Goal: Find specific page/section: Find specific page/section

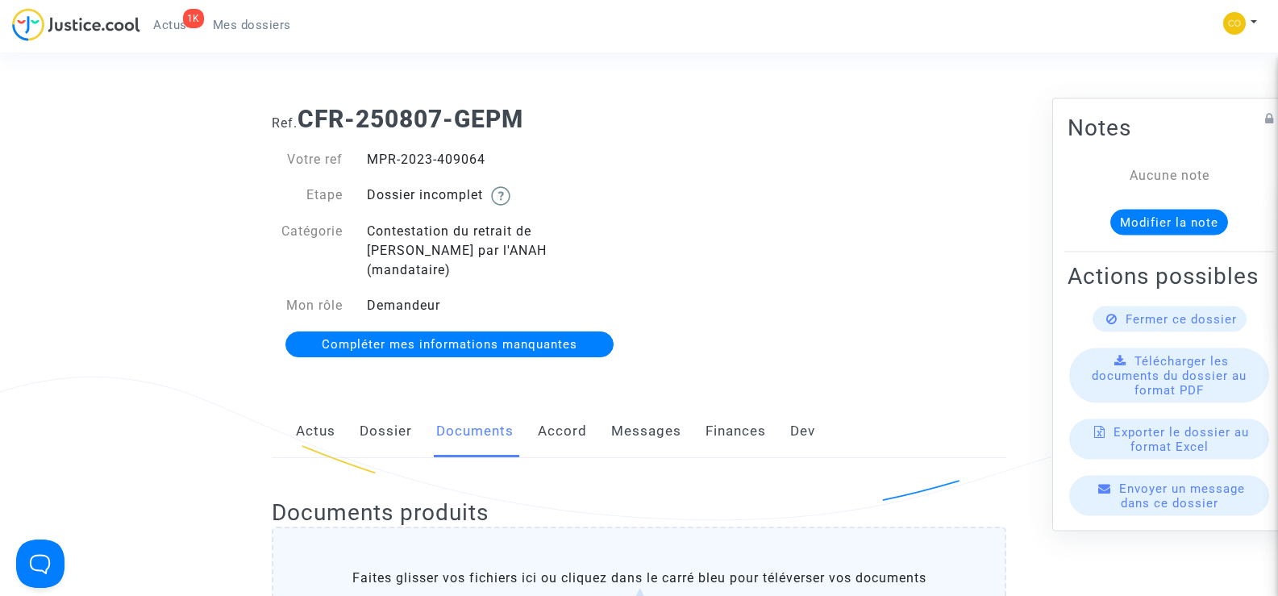
click at [220, 23] on span "Mes dossiers" at bounding box center [252, 25] width 78 height 15
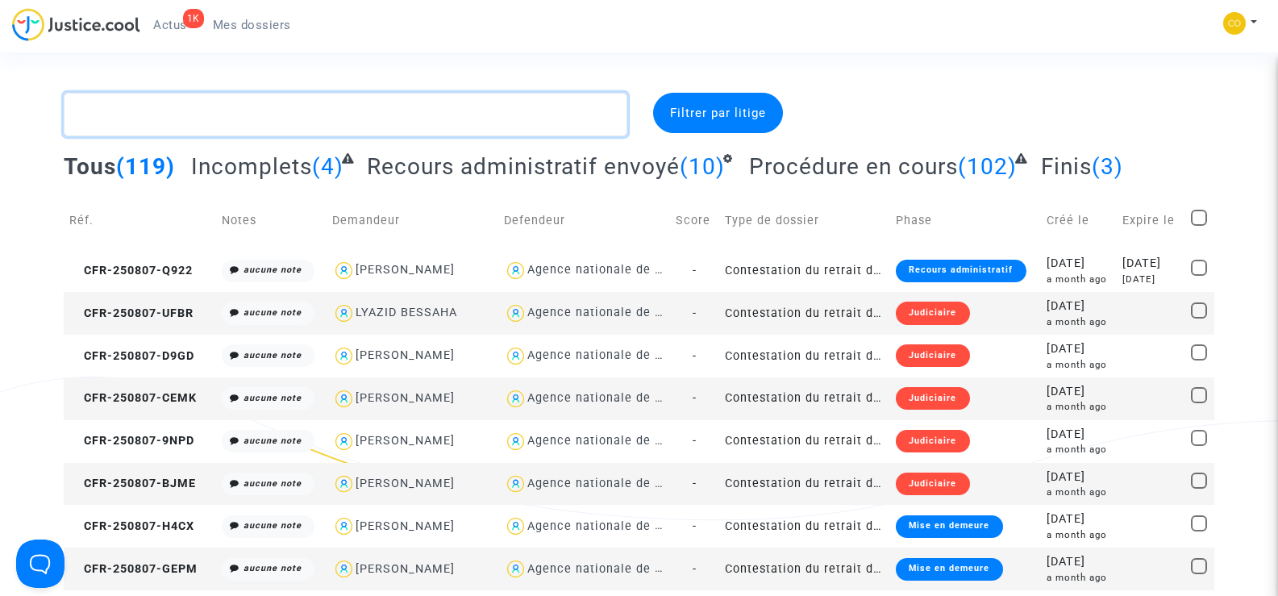
click at [187, 115] on textarea at bounding box center [345, 115] width 563 height 44
paste textarea "DUTHILLEUL"
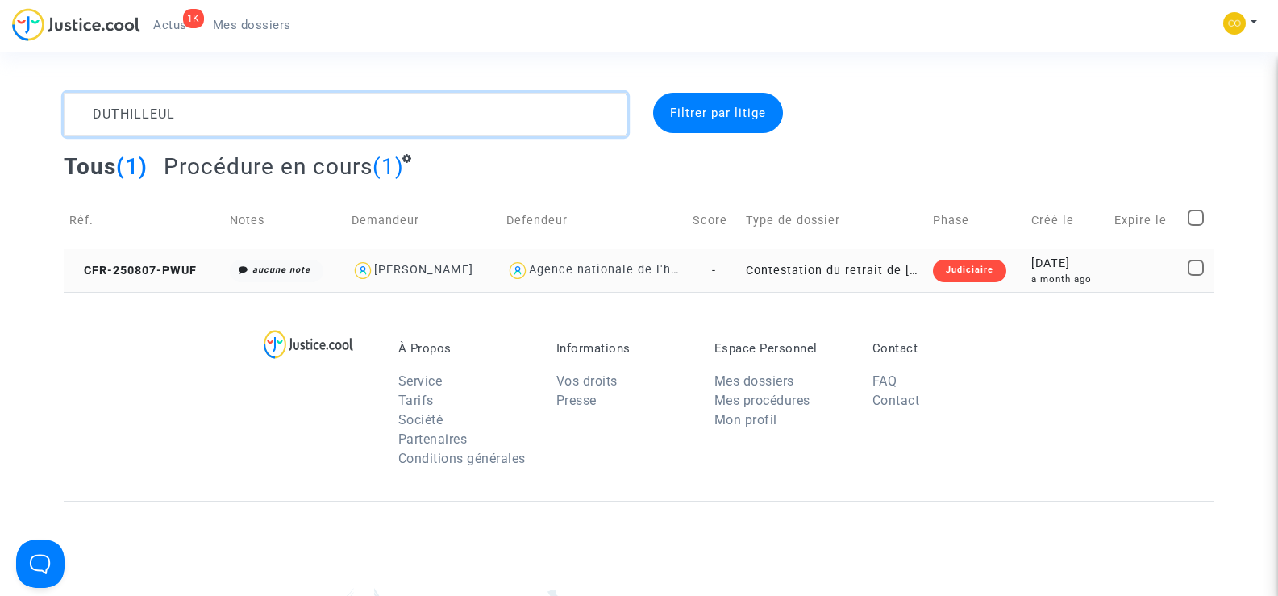
type textarea "DUTHILLEUL"
click at [134, 260] on td "CFR-250807-PWUF" at bounding box center [144, 270] width 161 height 43
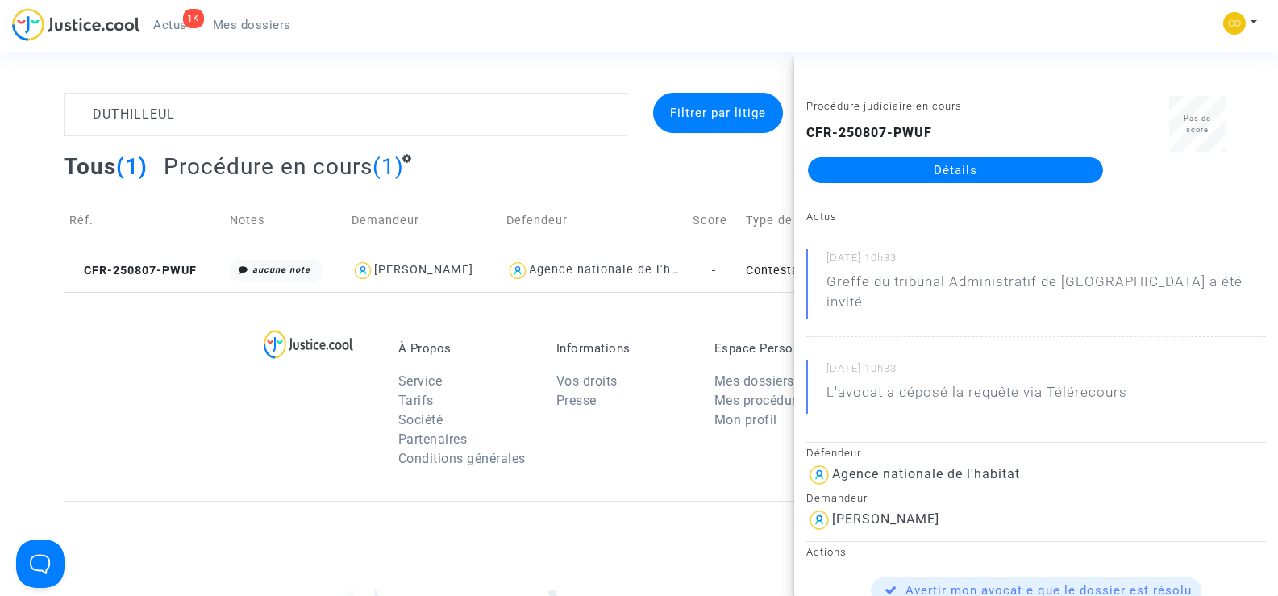
click at [920, 177] on link "Détails" at bounding box center [955, 170] width 295 height 26
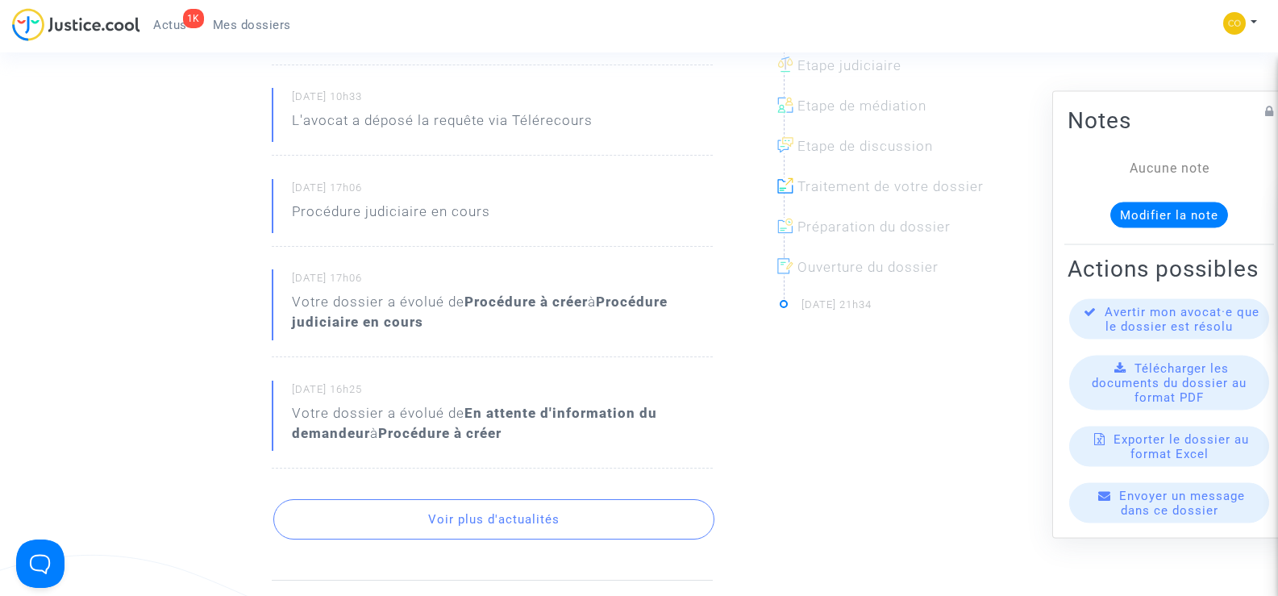
scroll to position [161, 0]
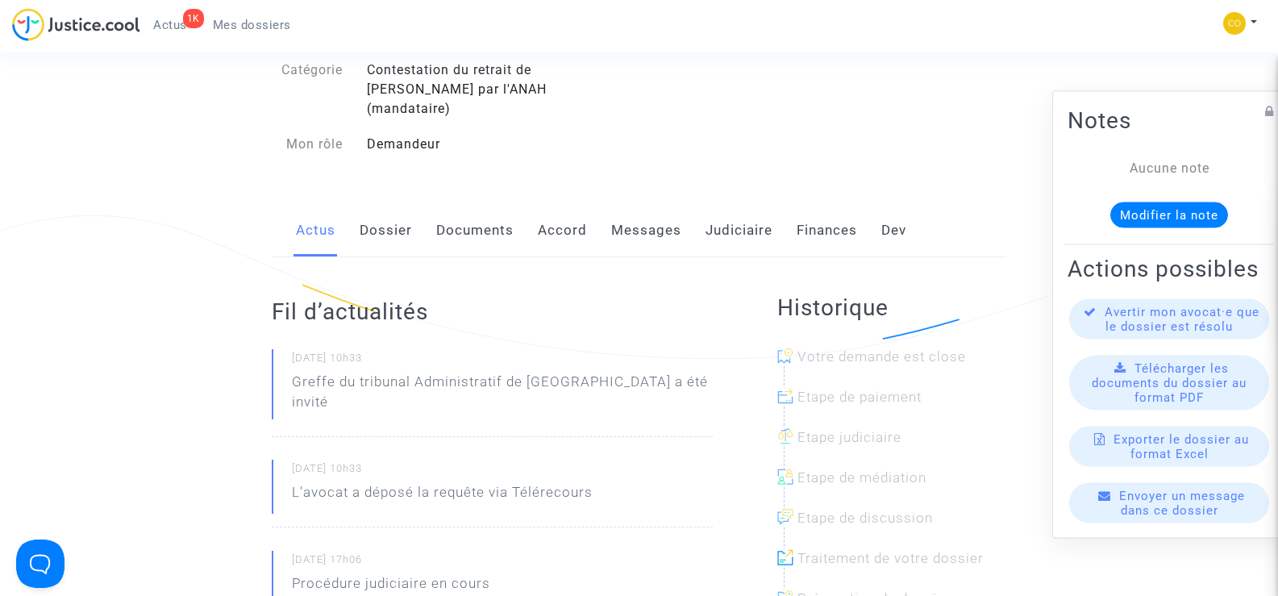
click at [489, 218] on link "Documents" at bounding box center [474, 230] width 77 height 53
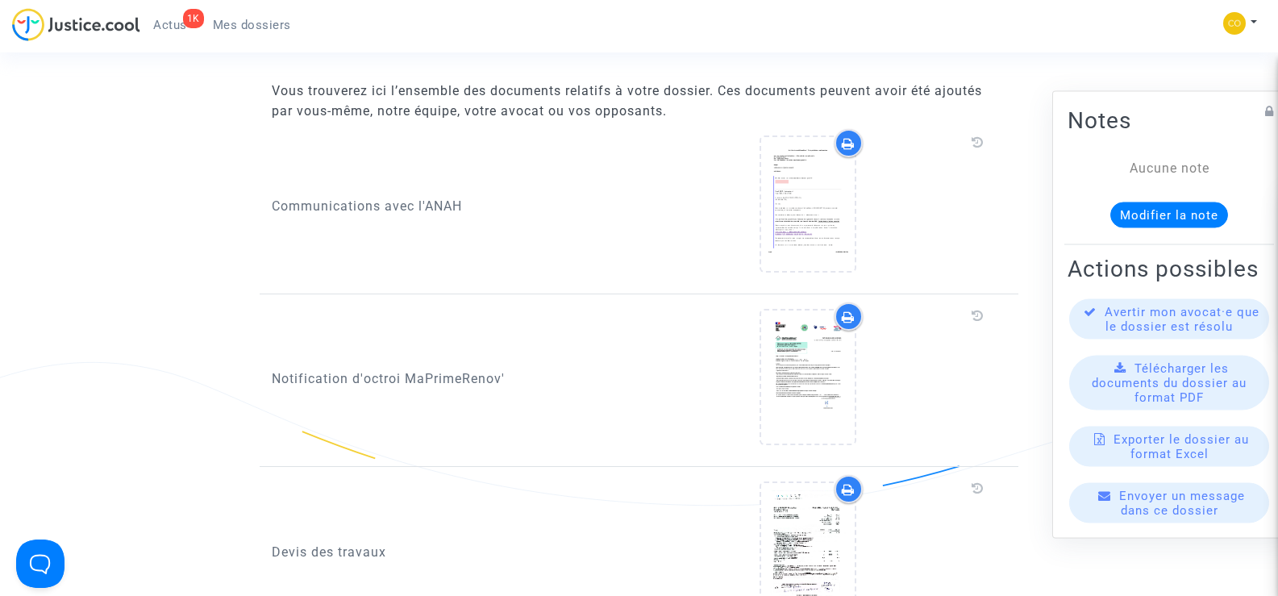
scroll to position [242, 0]
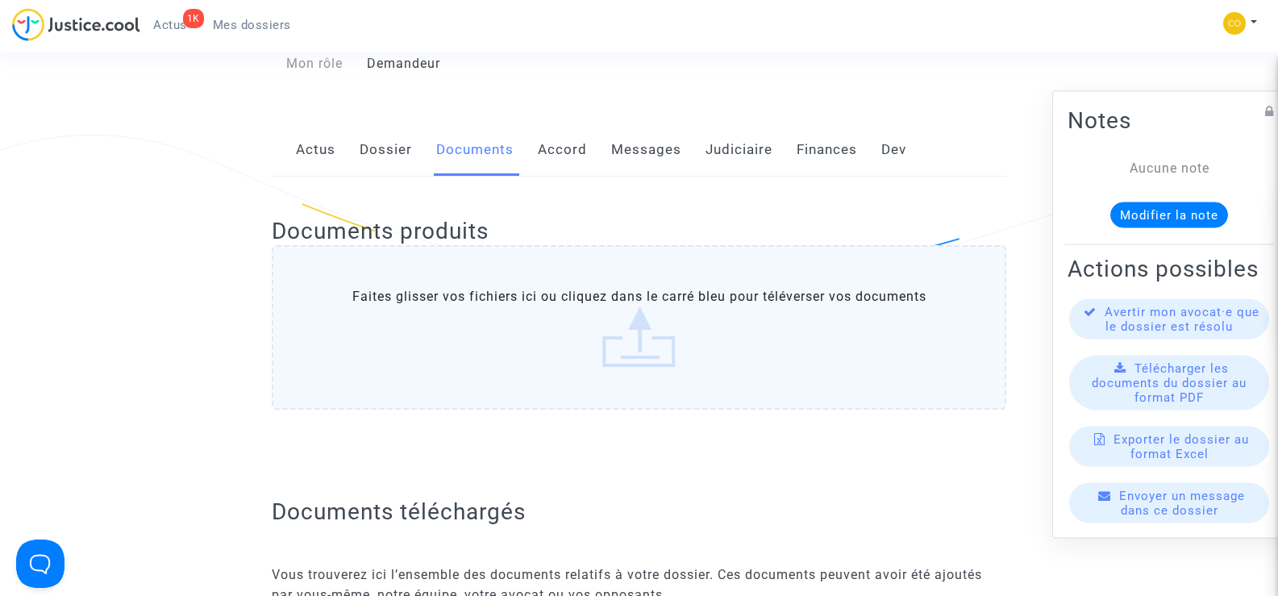
click at [385, 136] on link "Dossier" at bounding box center [386, 149] width 52 height 53
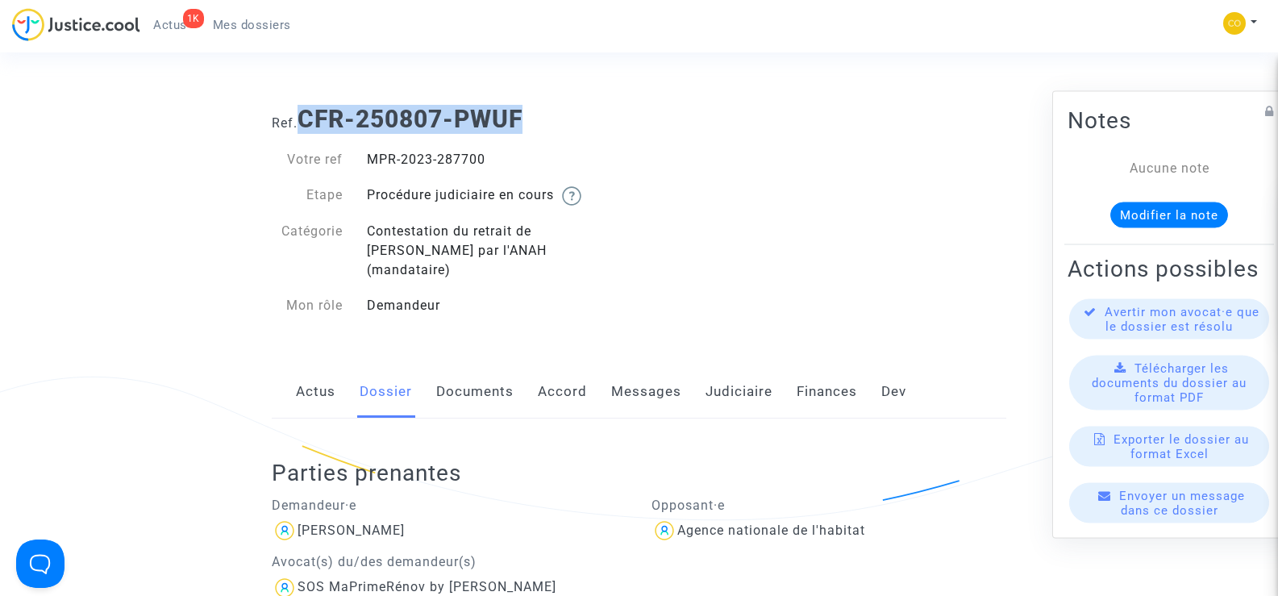
drag, startPoint x: 533, startPoint y: 118, endPoint x: 309, endPoint y: 119, distance: 224.2
click at [309, 119] on h1 "Ref. CFR-250807-PWUF" at bounding box center [639, 119] width 735 height 29
copy b "CFR-250807-PWUF"
click at [721, 169] on div "Ref. CFR-250807-PWUF Votre ref MPR-2023-287700 Etape Procédure judiciaire en co…" at bounding box center [639, 213] width 759 height 240
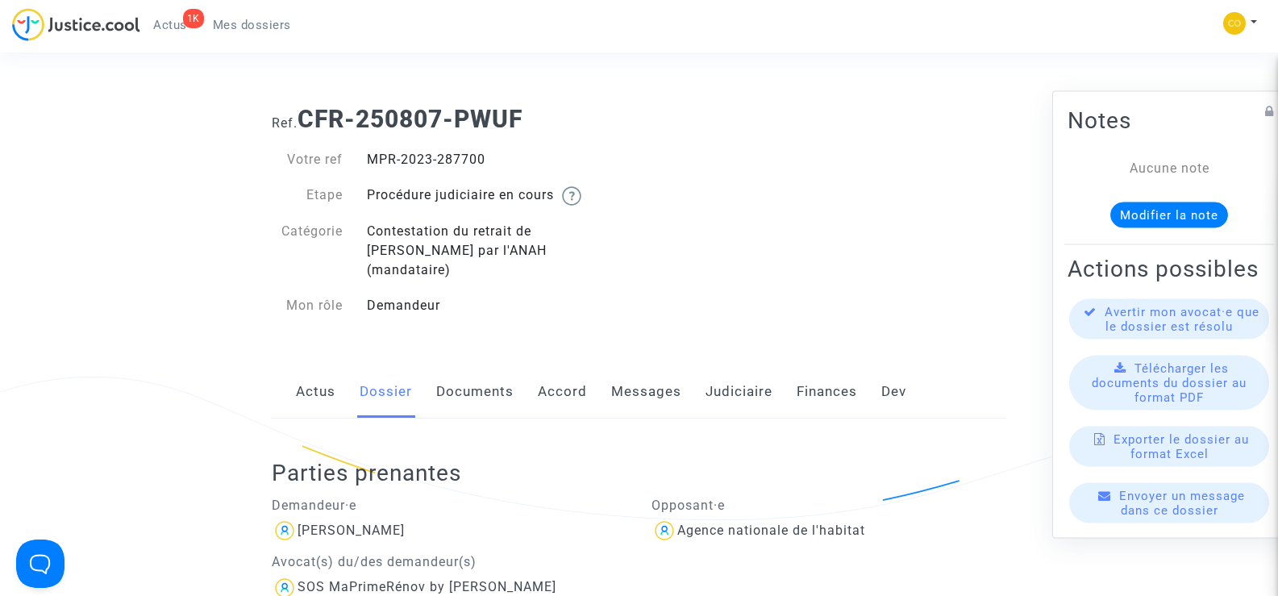
drag, startPoint x: 493, startPoint y: 158, endPoint x: 367, endPoint y: 150, distance: 126.1
click at [367, 150] on div "MPR-2023-287700" at bounding box center [497, 159] width 285 height 19
copy div "MPR-2023-287700"
click at [813, 257] on div "Ref. CFR-250807-PWUF Votre ref MPR-2023-287700 Etape Procédure judiciaire en co…" at bounding box center [639, 213] width 759 height 240
click at [480, 371] on link "Documents" at bounding box center [474, 391] width 77 height 53
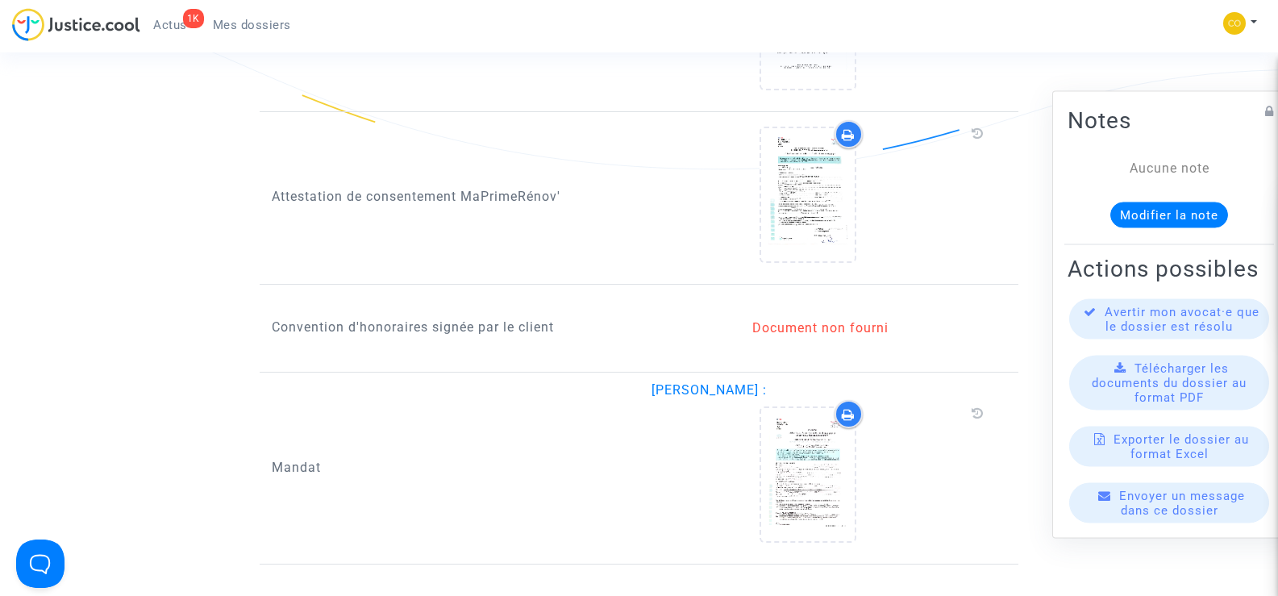
scroll to position [1775, 0]
click at [625, 327] on div "Convention d'honoraires signée par le client" at bounding box center [450, 326] width 380 height 71
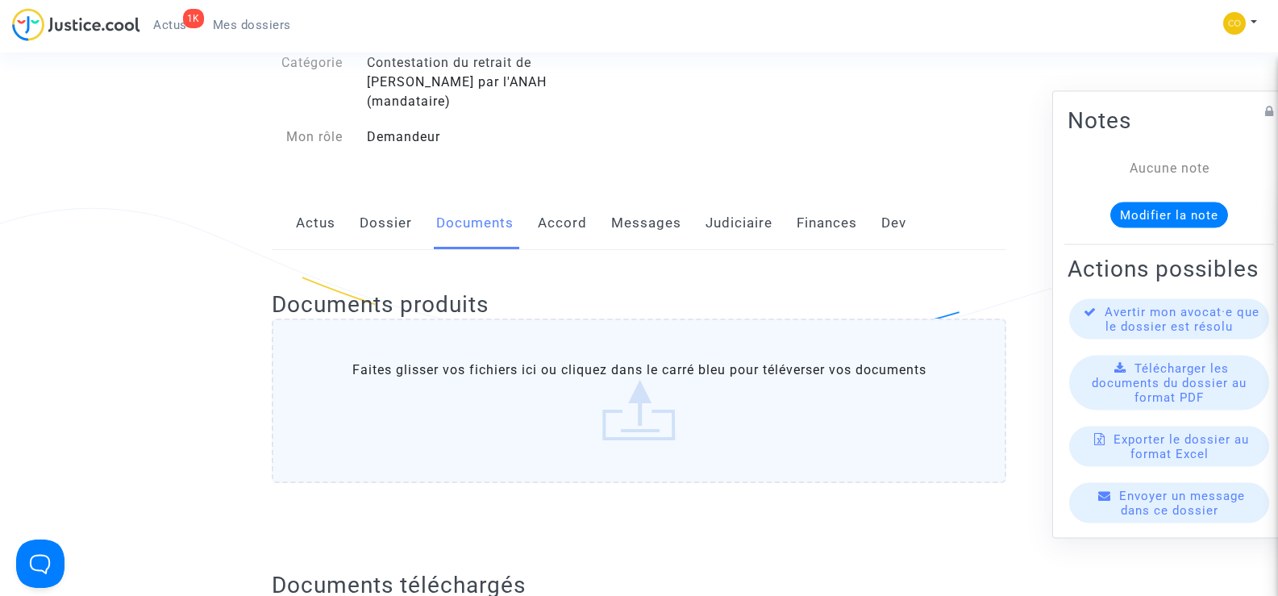
scroll to position [161, 0]
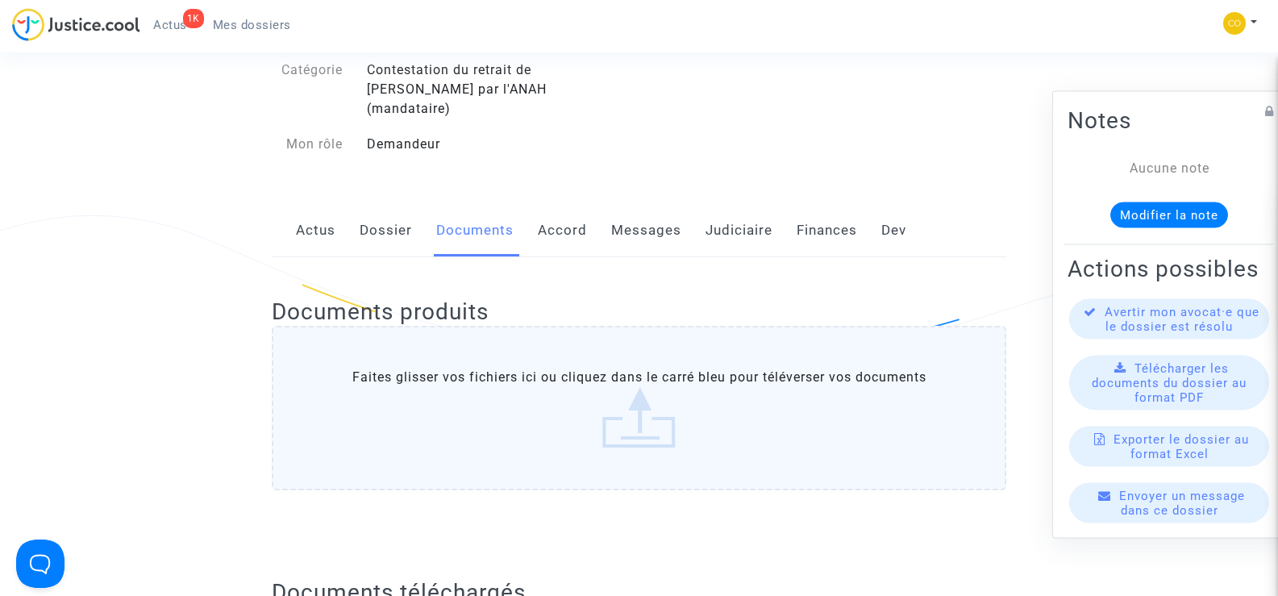
click at [664, 215] on link "Messages" at bounding box center [646, 230] width 70 height 53
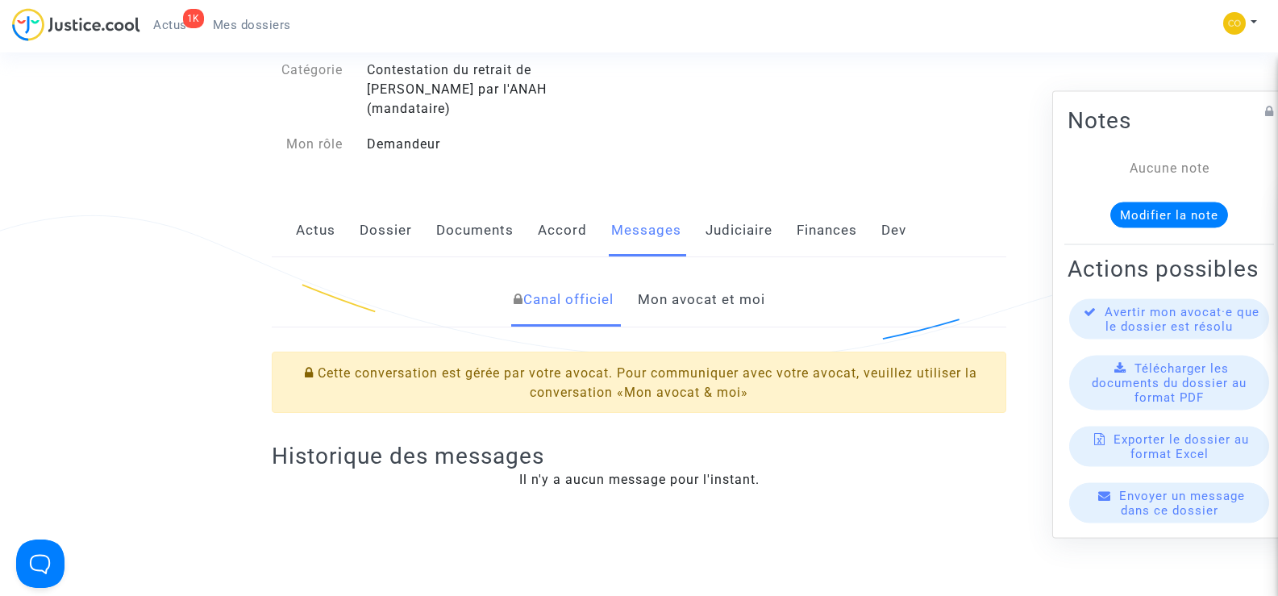
click at [732, 278] on link "Mon avocat et moi" at bounding box center [701, 299] width 127 height 53
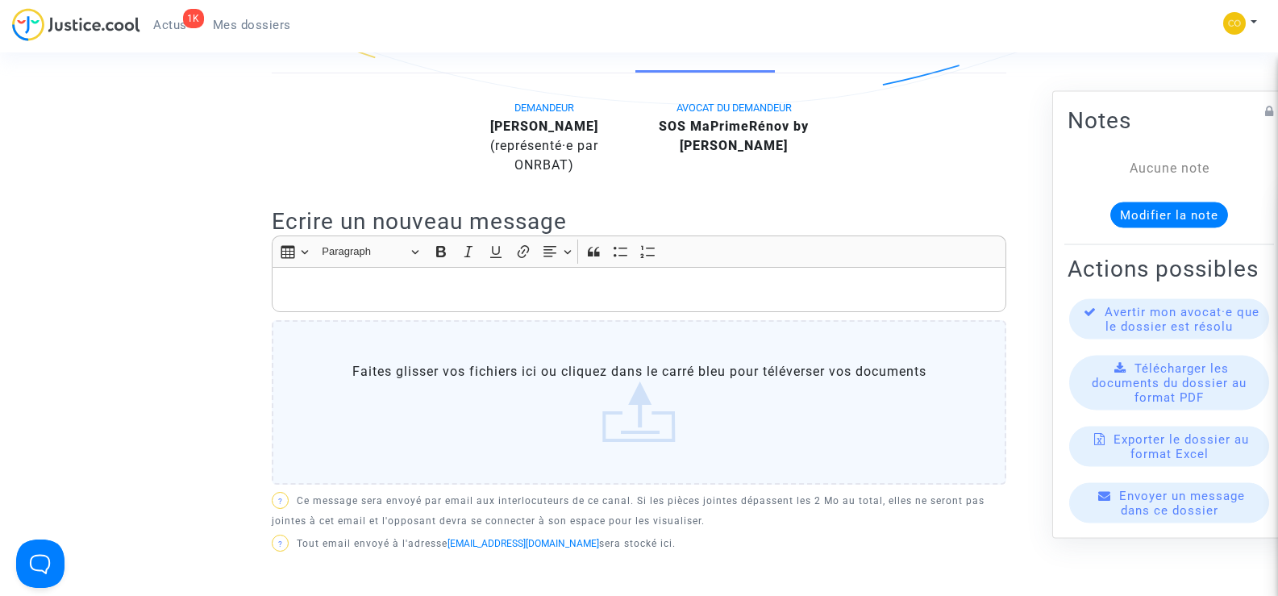
scroll to position [409, 0]
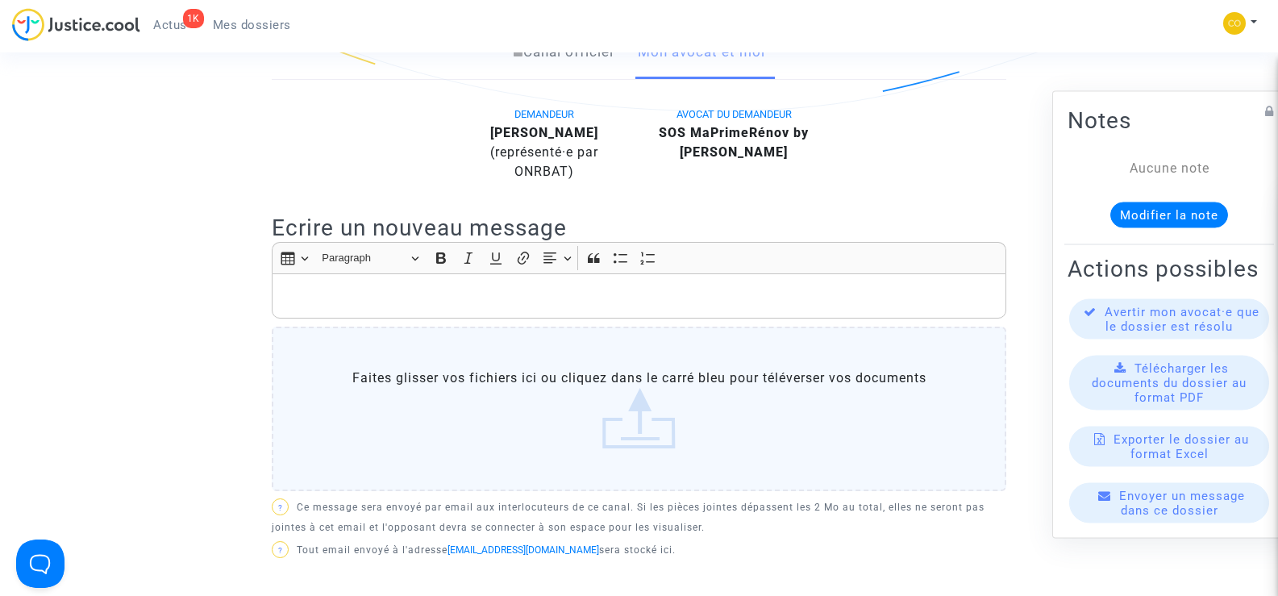
click at [552, 108] on span "DEMANDEUR" at bounding box center [545, 114] width 60 height 12
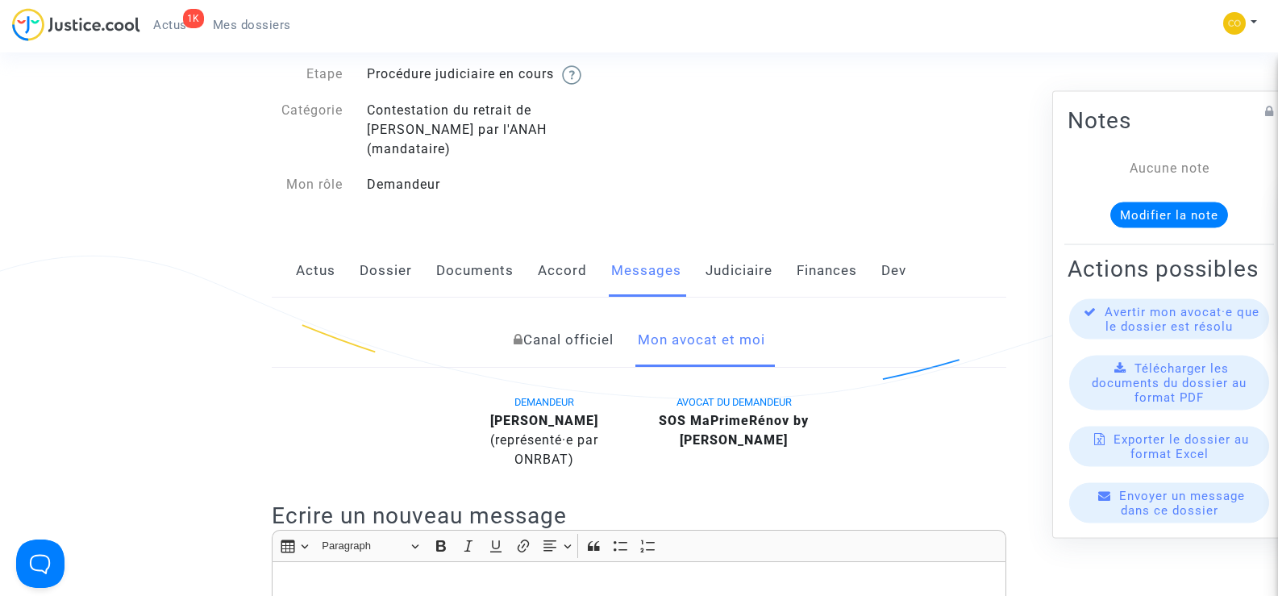
scroll to position [86, 0]
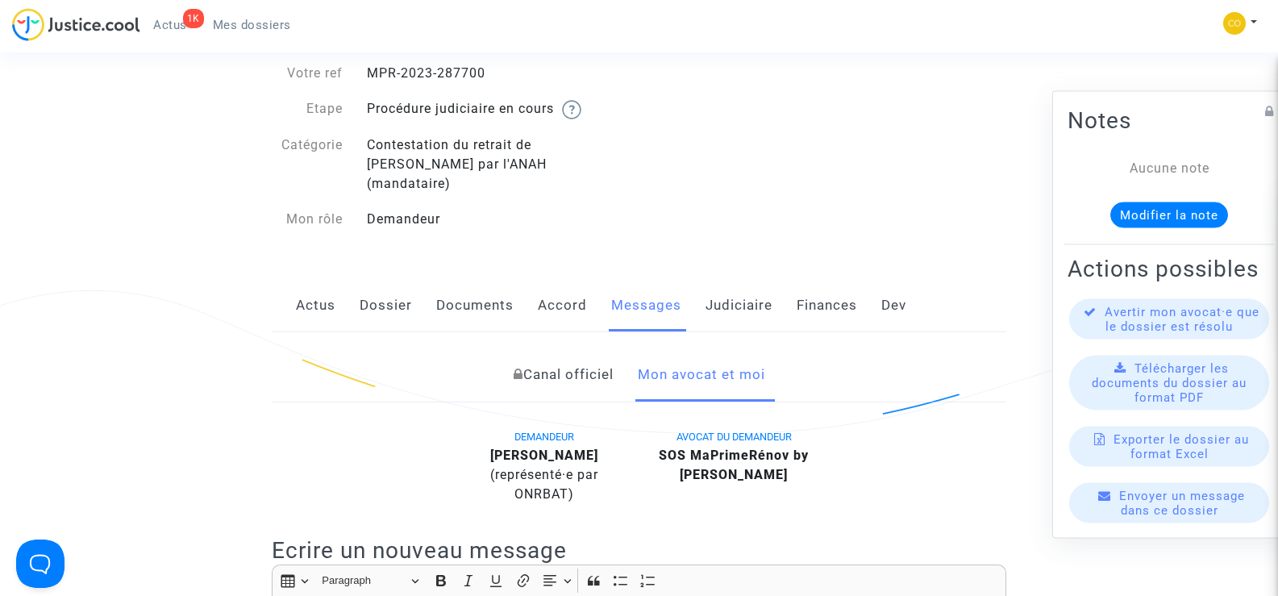
click at [581, 359] on link "Canal officiel" at bounding box center [564, 374] width 100 height 53
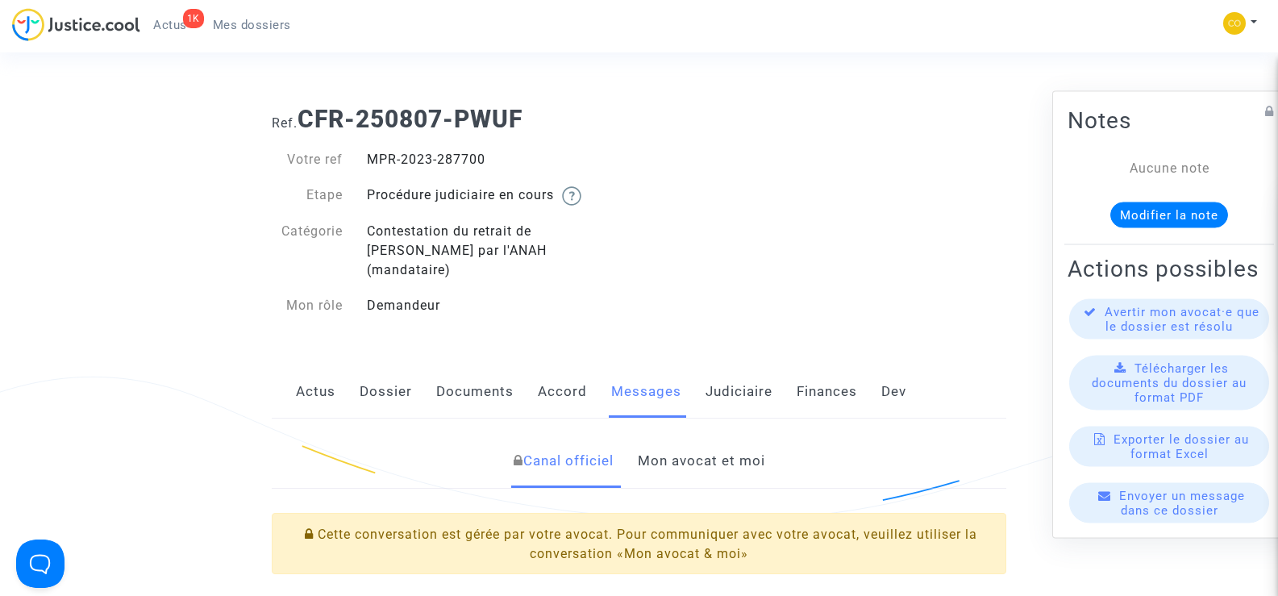
click at [724, 446] on link "Mon avocat et moi" at bounding box center [701, 461] width 127 height 53
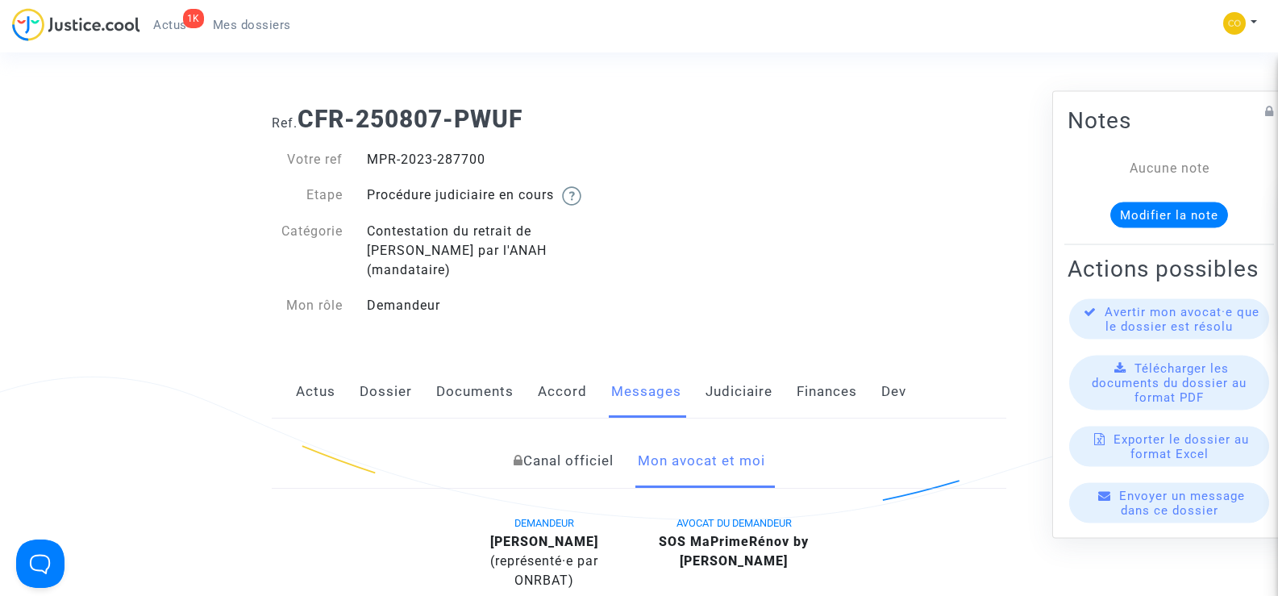
drag, startPoint x: 495, startPoint y: 158, endPoint x: 367, endPoint y: 162, distance: 128.3
click at [367, 162] on div "MPR-2023-287700" at bounding box center [497, 159] width 285 height 19
copy div "MPR-2023-287700"
click at [809, 198] on div "Ref. CFR-250807-PWUF Votre ref MPR-2023-287700 Etape Procédure judiciaire en co…" at bounding box center [639, 213] width 759 height 240
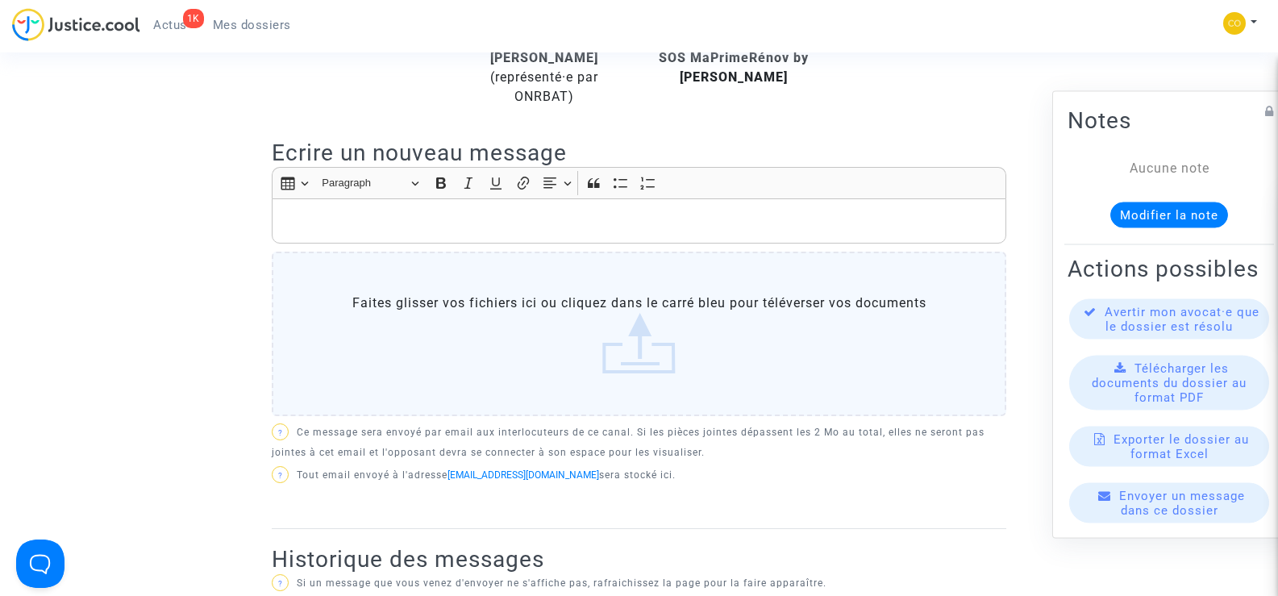
scroll to position [323, 0]
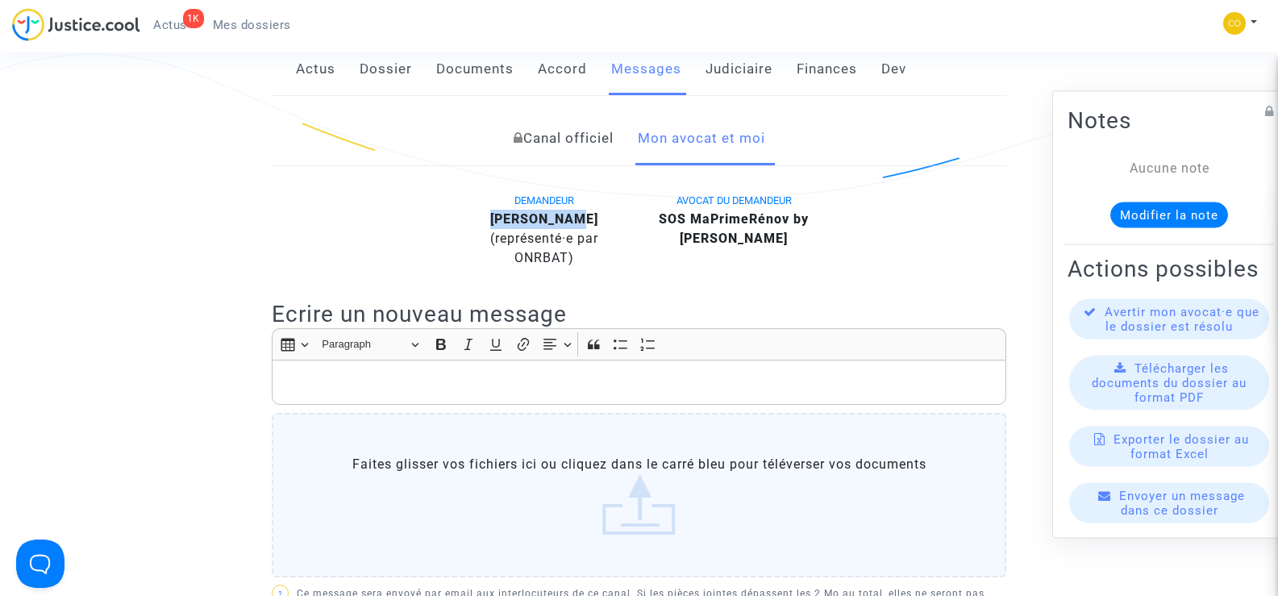
drag, startPoint x: 590, startPoint y: 194, endPoint x: 482, endPoint y: 203, distance: 108.5
click at [482, 210] on div "[PERSON_NAME] (représenté·e par ONRBAT)" at bounding box center [543, 239] width 165 height 58
copy b "[PERSON_NAME]"
click at [717, 282] on div "DEMANDEUR [PERSON_NAME] (représenté·e par ONRBAT) AVOCAT DU DEMANDEUR SOS MaPri…" at bounding box center [639, 440] width 735 height 501
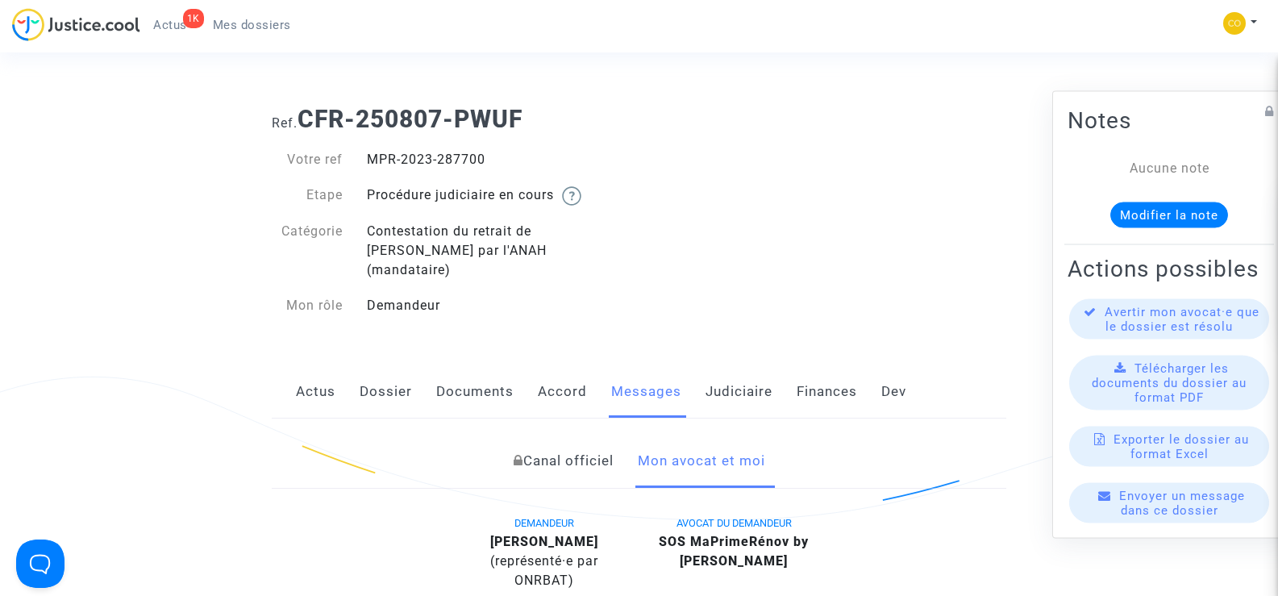
click at [246, 26] on span "Mes dossiers" at bounding box center [252, 25] width 78 height 15
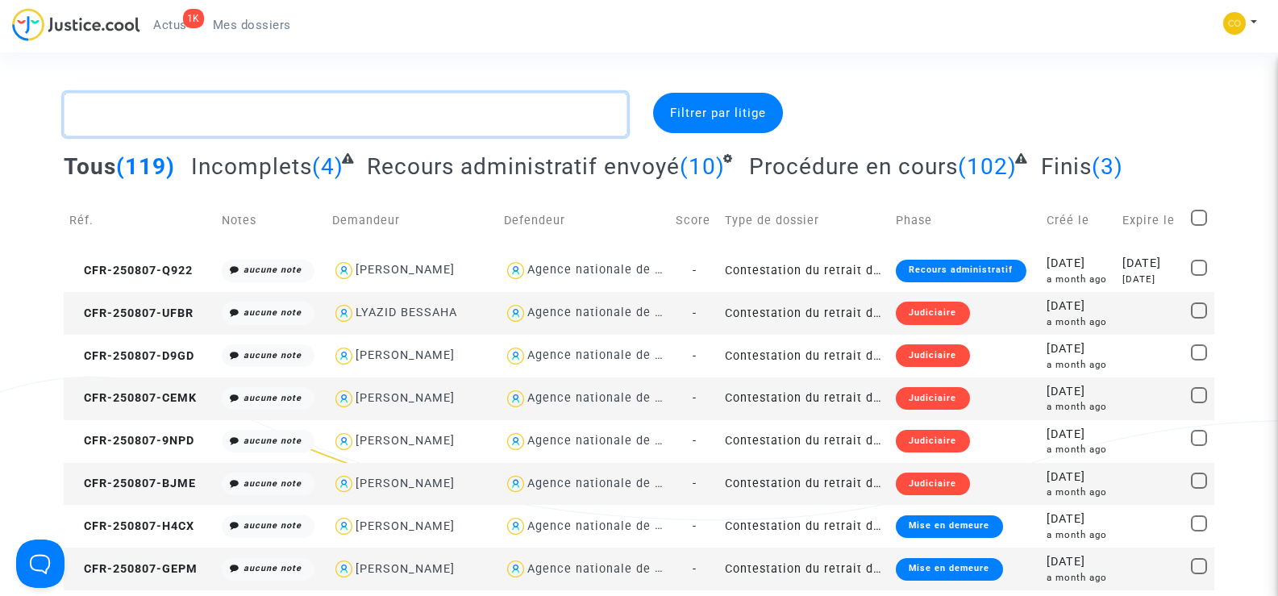
click at [211, 109] on textarea at bounding box center [345, 115] width 563 height 44
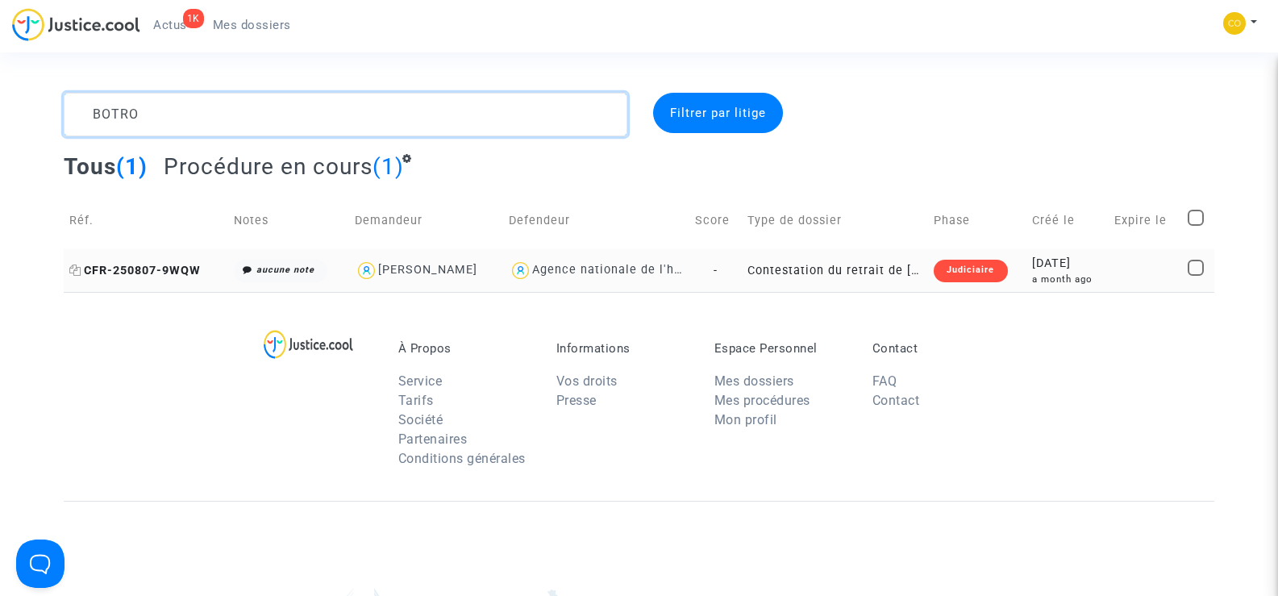
type textarea "BOTRO"
click at [143, 269] on span "CFR-250807-9WQW" at bounding box center [134, 271] width 131 height 14
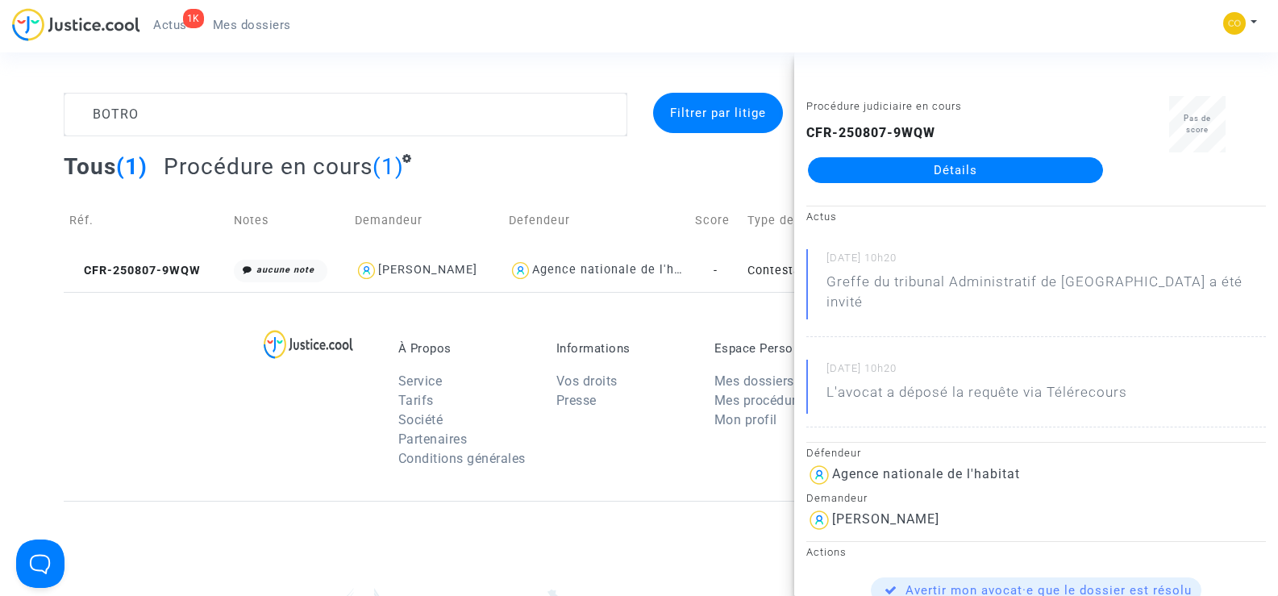
click at [945, 172] on link "Détails" at bounding box center [955, 170] width 295 height 26
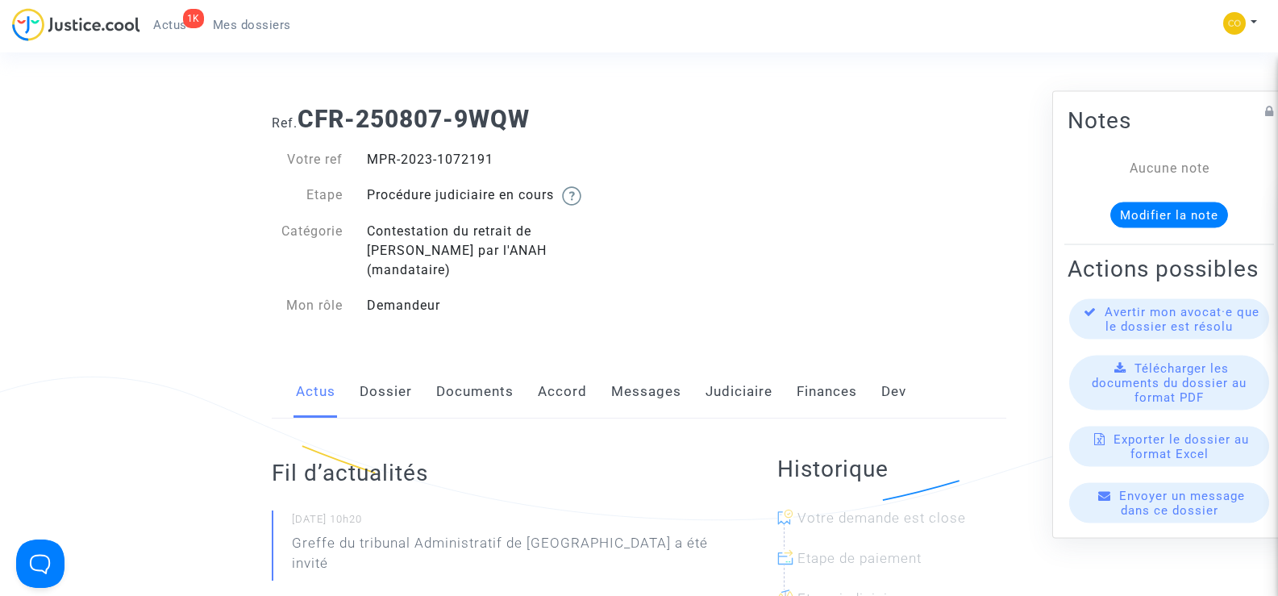
click at [483, 371] on link "Documents" at bounding box center [474, 391] width 77 height 53
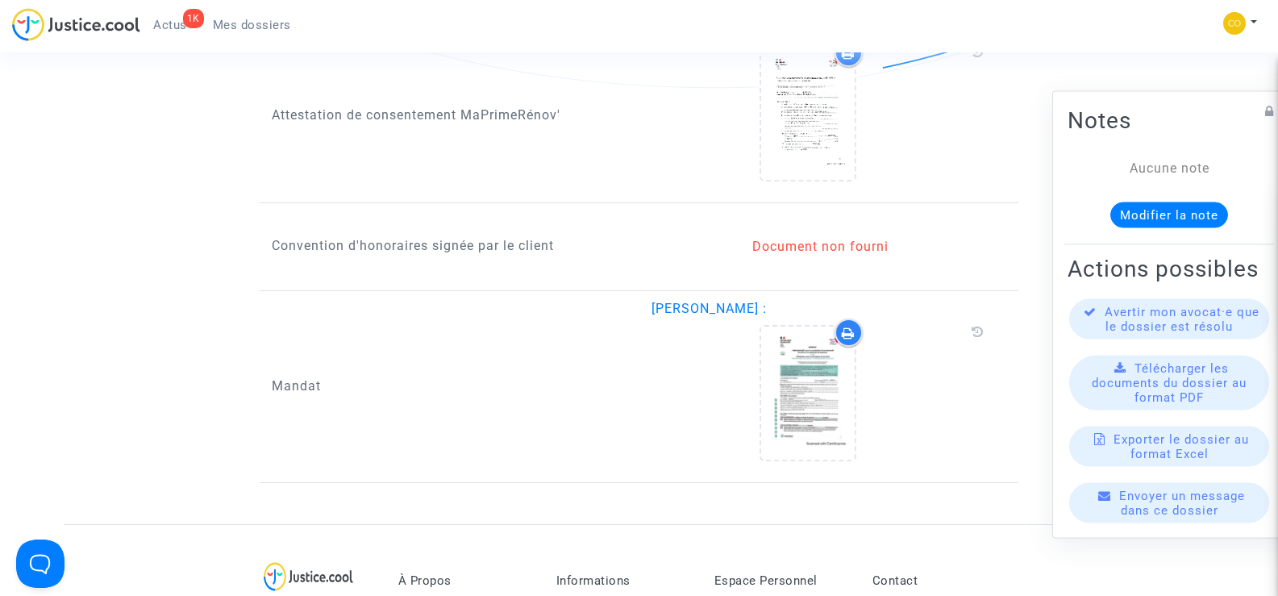
scroll to position [1855, 0]
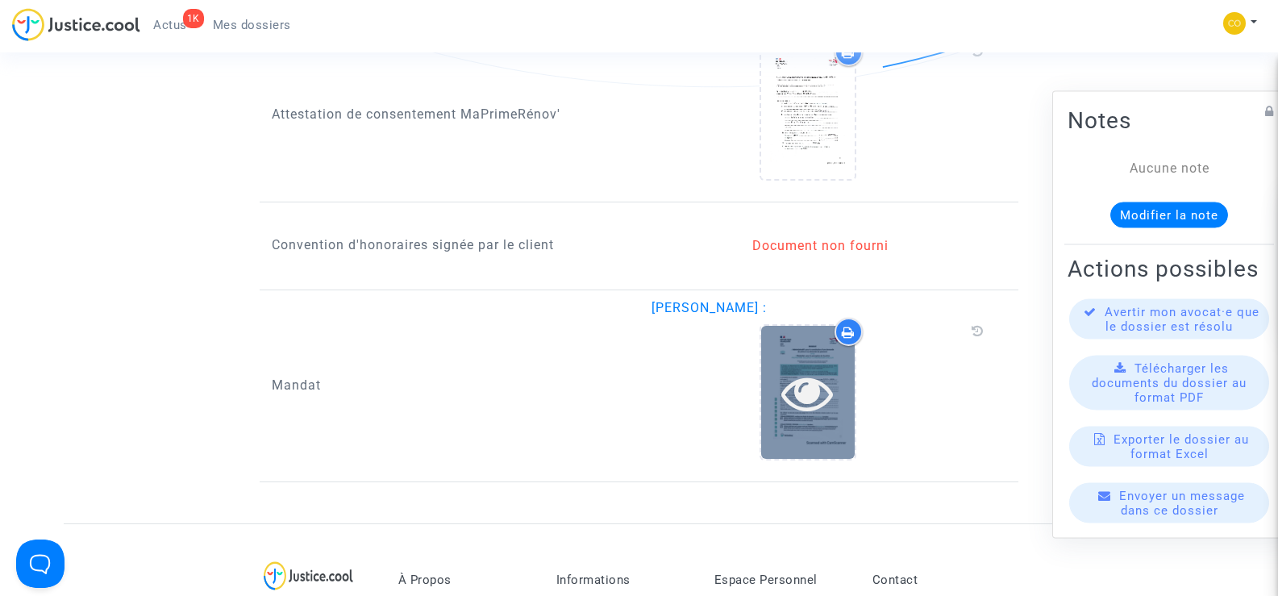
click at [800, 390] on icon at bounding box center [808, 393] width 52 height 52
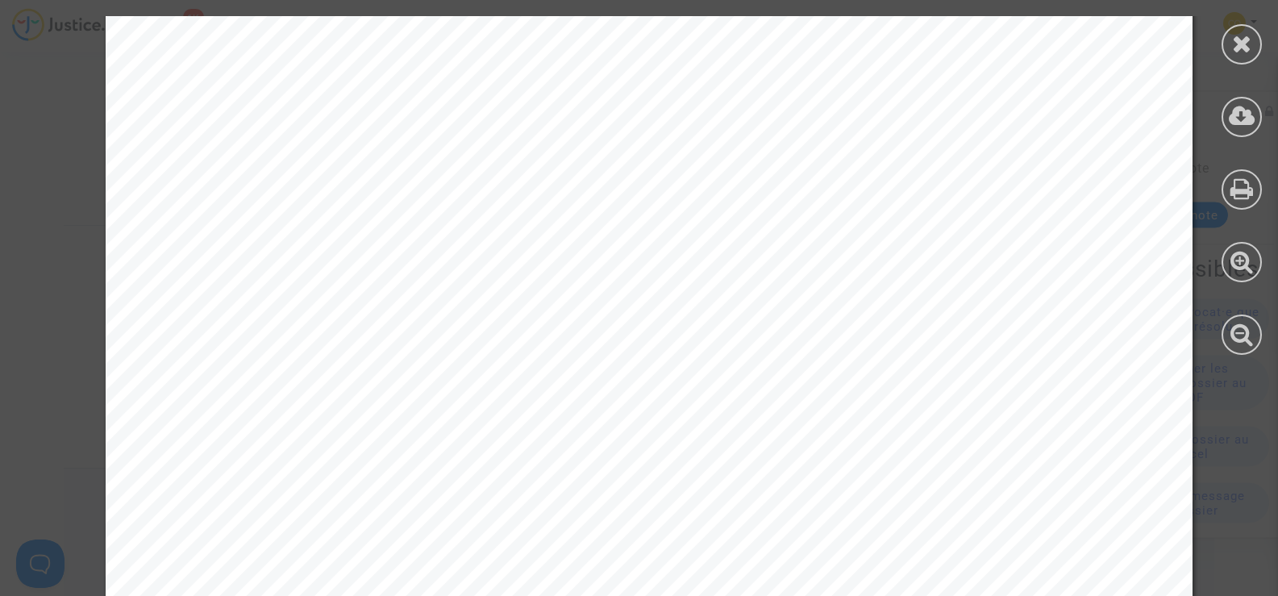
scroll to position [2501, 0]
click at [1233, 47] on icon at bounding box center [1243, 43] width 20 height 24
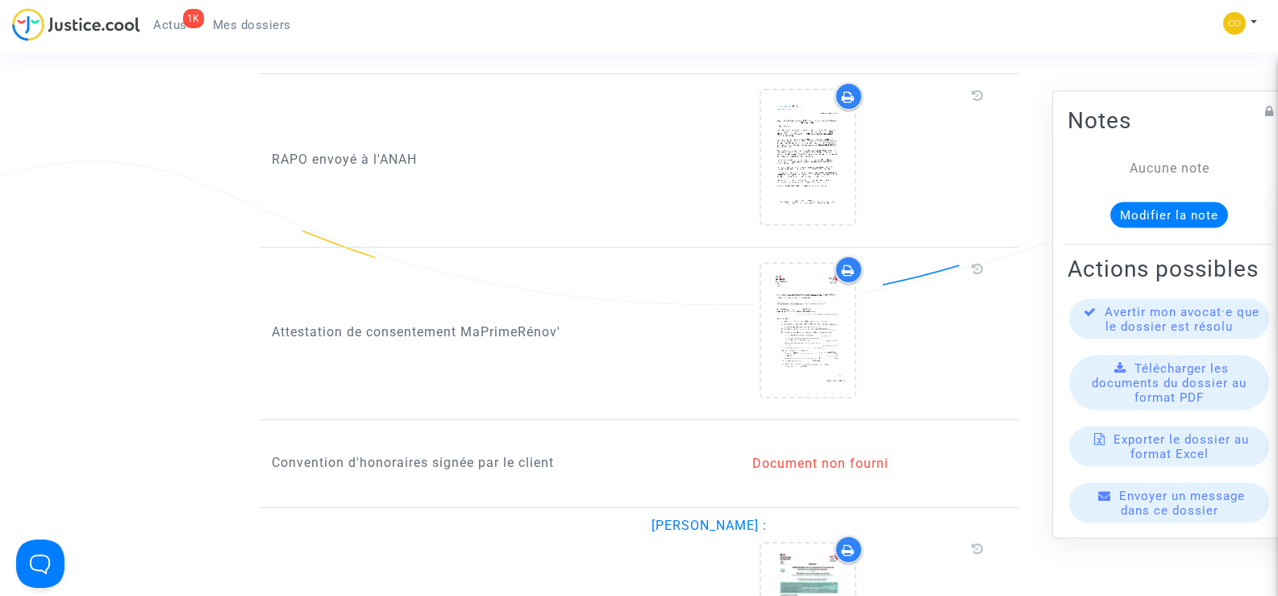
scroll to position [1637, 0]
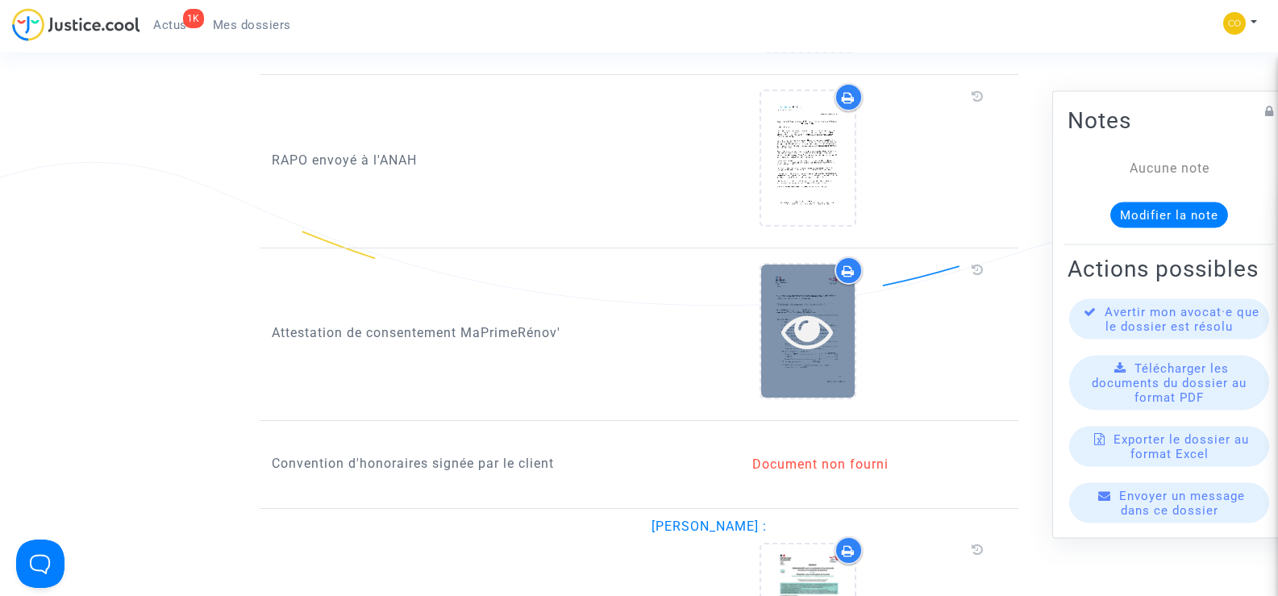
click at [815, 332] on icon at bounding box center [808, 331] width 52 height 52
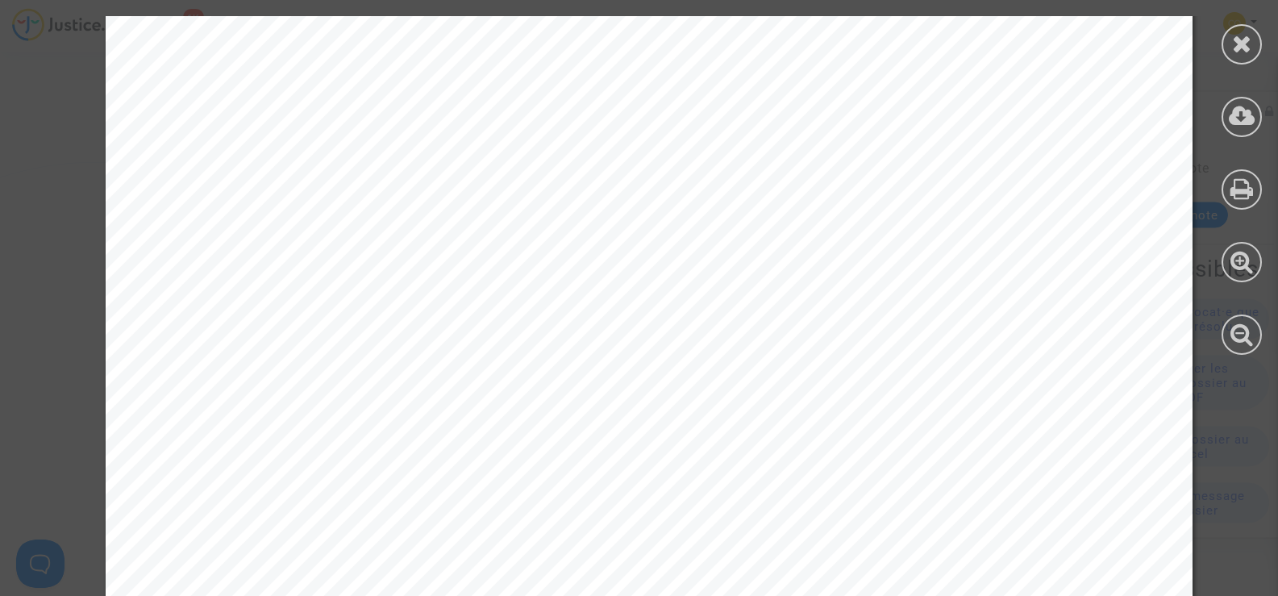
scroll to position [2097, 0]
click at [1235, 52] on icon at bounding box center [1243, 43] width 20 height 24
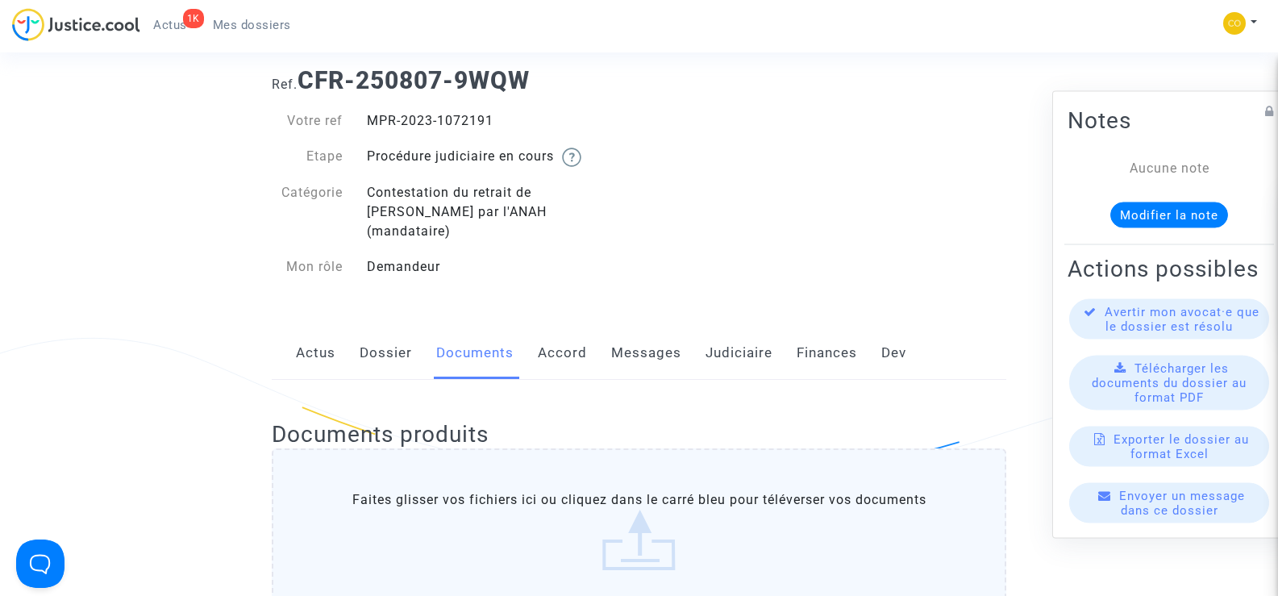
scroll to position [23, 0]
